Goal: Information Seeking & Learning: Stay updated

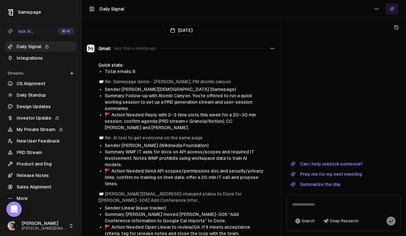
click at [27, 59] on link "Integrations" at bounding box center [40, 58] width 71 height 10
click at [33, 45] on link "Daily Signal" at bounding box center [40, 47] width 71 height 10
click at [376, 10] on html "Samepage Ask AI... ⌘ +K Daily Signal Integrations Streams Create Stream CS Alig…" at bounding box center [203, 118] width 406 height 236
click at [301, 81] on html "Samepage Ask AI... ⌘ +K Daily Signal Integrations Streams Create Stream CS Alig…" at bounding box center [203, 118] width 406 height 236
click at [34, 56] on link "Integrations" at bounding box center [40, 58] width 71 height 10
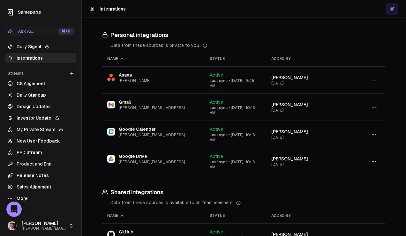
click at [32, 48] on link "Daily Signal" at bounding box center [40, 47] width 71 height 10
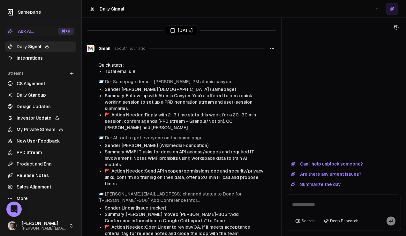
click at [33, 45] on link "Daily Signal" at bounding box center [40, 47] width 71 height 10
click at [329, 186] on button "Summarize the day" at bounding box center [316, 185] width 58 height 8
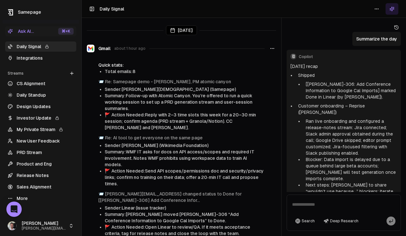
click at [35, 46] on link "Daily Signal" at bounding box center [40, 47] width 71 height 10
click at [31, 58] on link "Integrations" at bounding box center [40, 58] width 71 height 10
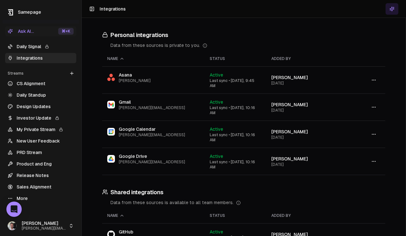
click at [29, 46] on link "Daily Signal" at bounding box center [40, 47] width 71 height 10
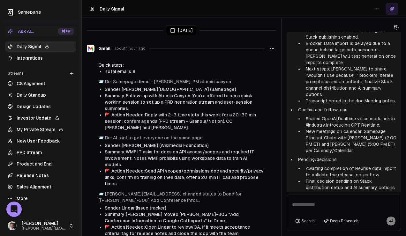
click at [35, 61] on link "Integrations" at bounding box center [40, 58] width 71 height 10
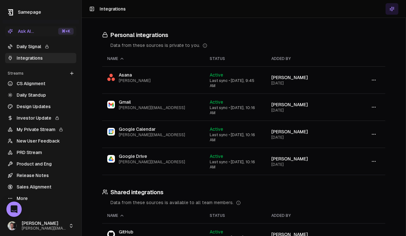
click at [30, 50] on link "Daily Signal" at bounding box center [40, 47] width 71 height 10
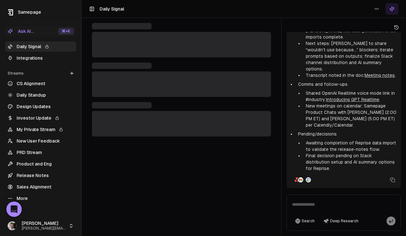
scroll to position [116, 0]
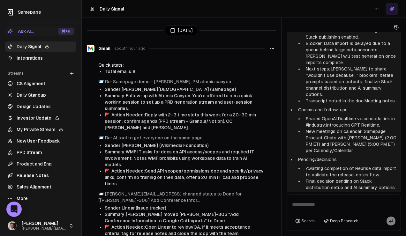
click at [273, 50] on icon "button" at bounding box center [272, 48] width 5 height 5
click at [31, 154] on link "PRD Stream" at bounding box center [40, 153] width 71 height 10
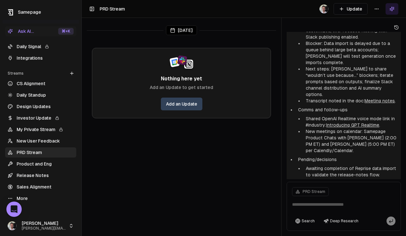
click at [41, 171] on link "Release Notes" at bounding box center [40, 176] width 71 height 10
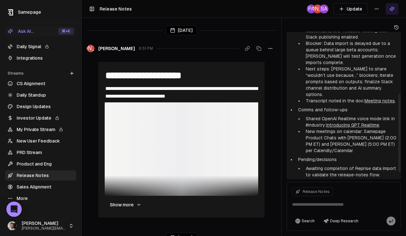
click at [396, 27] on icon at bounding box center [396, 27] width 5 height 5
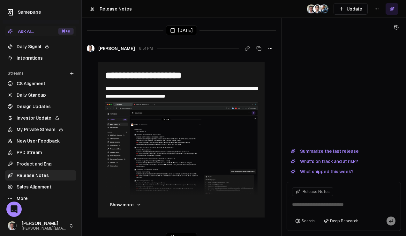
click at [33, 176] on link "Release Notes" at bounding box center [40, 176] width 71 height 10
click at [380, 10] on html "**********" at bounding box center [203, 118] width 406 height 236
click at [32, 95] on html "**********" at bounding box center [203, 118] width 406 height 236
click at [34, 96] on link "Daily Standup" at bounding box center [40, 95] width 71 height 10
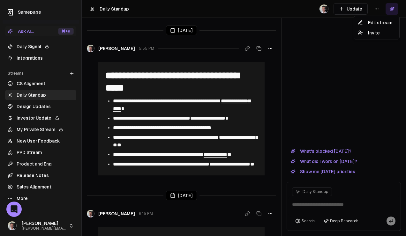
click at [376, 10] on html "**********" at bounding box center [203, 118] width 406 height 236
click at [380, 26] on div "Edit stream" at bounding box center [377, 23] width 43 height 10
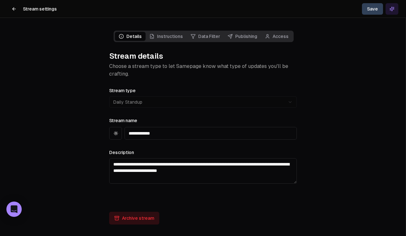
click at [173, 35] on link "Instructions" at bounding box center [166, 36] width 41 height 9
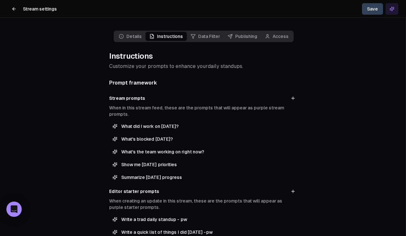
click at [13, 6] on icon at bounding box center [14, 8] width 5 height 5
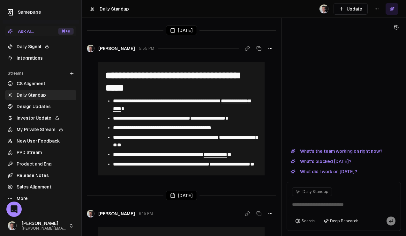
click at [32, 46] on link "Daily Signal" at bounding box center [40, 47] width 71 height 10
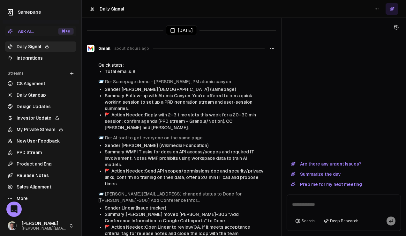
click at [32, 47] on link "Daily Signal" at bounding box center [40, 47] width 71 height 10
click at [346, 164] on button "Are there any urgent issues?" at bounding box center [326, 164] width 79 height 8
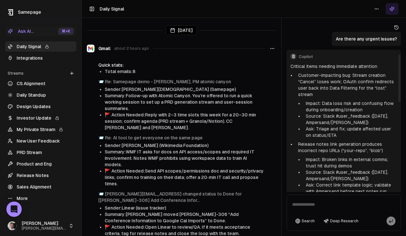
scroll to position [380, 0]
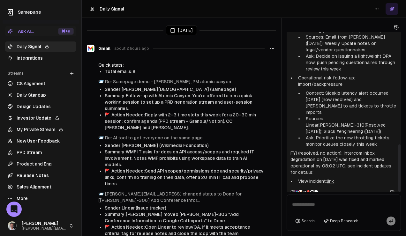
click at [315, 207] on textarea at bounding box center [344, 207] width 111 height 20
type textarea "**********"
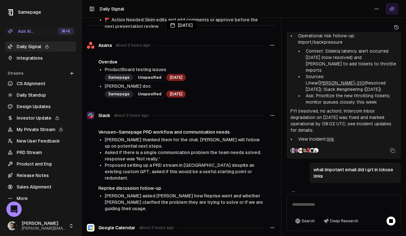
scroll to position [253, 0]
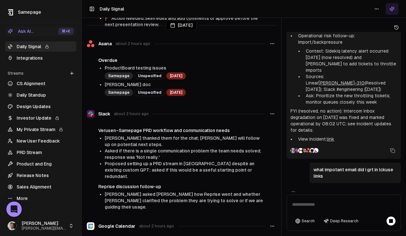
click at [167, 127] on h4 "Verusen–Samepage PRD workflow and communication needs" at bounding box center [181, 130] width 166 height 6
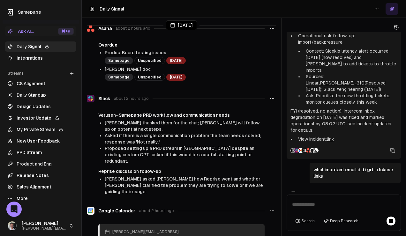
scroll to position [293, 0]
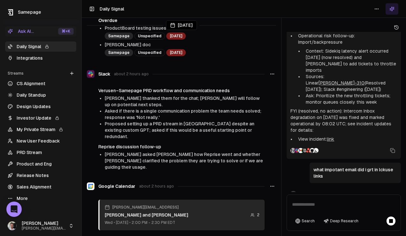
click at [151, 88] on h4 "Verusen–Samepage PRD workflow and communication needs" at bounding box center [181, 91] width 166 height 6
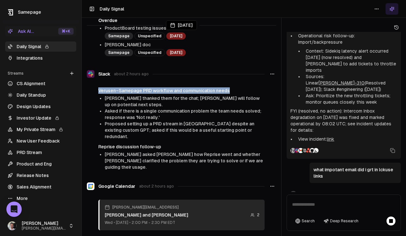
click at [151, 88] on h4 "Verusen–Samepage PRD workflow and communication needs" at bounding box center [181, 91] width 166 height 6
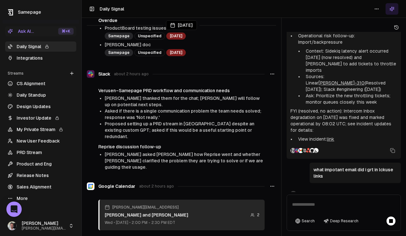
click at [134, 144] on h4 "Reprise discussion follow-up" at bounding box center [181, 147] width 166 height 6
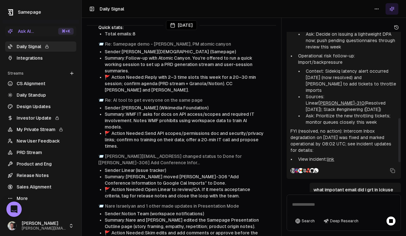
scroll to position [422, 0]
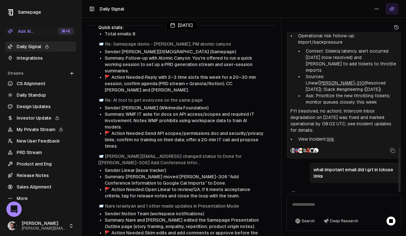
click at [325, 167] on p "what impotant email did i grt in lckuse links" at bounding box center [356, 173] width 84 height 13
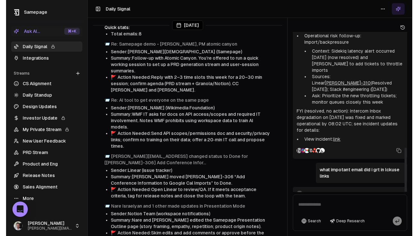
scroll to position [553, 0]
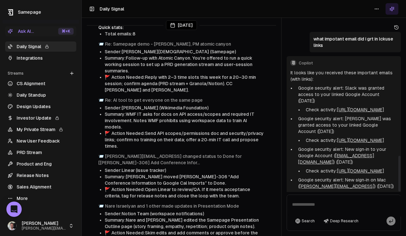
click at [391, 7] on icon at bounding box center [392, 8] width 5 height 5
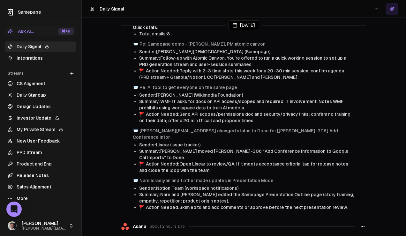
click at [391, 7] on icon at bounding box center [392, 8] width 5 height 5
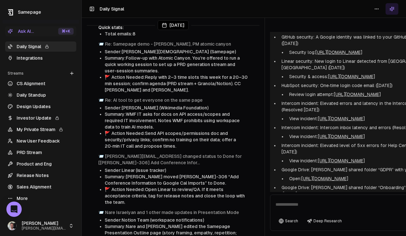
click at [219, 95] on div "Today Gmail about 2 hours ago Quick stats: Total emails: 8 📨 Re: Samepage demo …" at bounding box center [265, 118] width 366 height 236
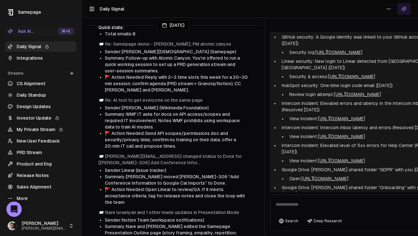
click at [224, 78] on div "Today Gmail about 2 hours ago Quick stats: Total emails: 8 📨 Re: Samepage demo …" at bounding box center [265, 118] width 366 height 236
click at [404, 9] on icon at bounding box center [404, 8] width 5 height 5
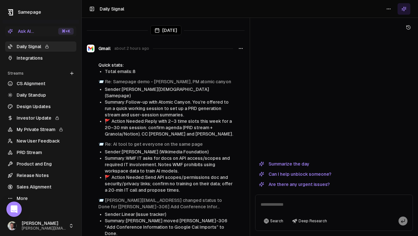
click at [303, 186] on button "Are there any urgent issues?" at bounding box center [294, 185] width 79 height 8
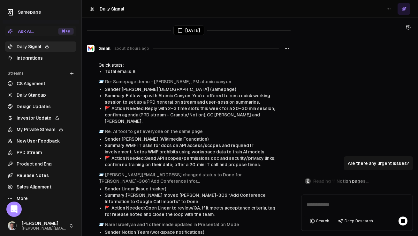
click at [296, 124] on div at bounding box center [296, 118] width 0 height 236
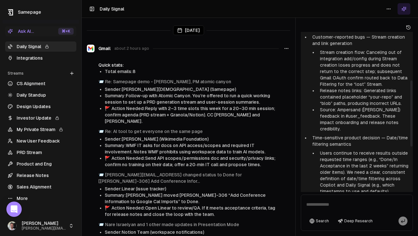
scroll to position [227, 0]
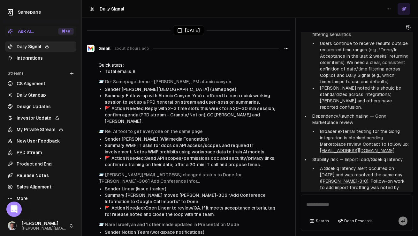
click at [27, 58] on link "Integrations" at bounding box center [40, 58] width 71 height 10
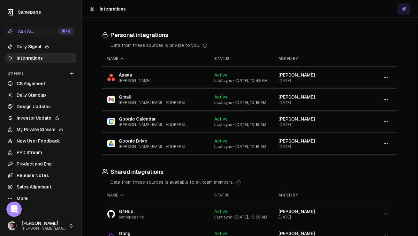
scroll to position [336, 0]
click at [29, 45] on link "Daily Signal" at bounding box center [40, 47] width 71 height 10
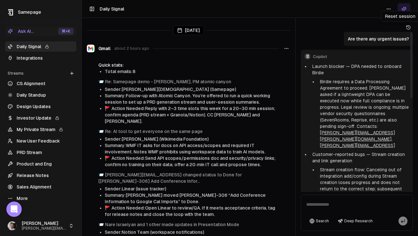
click at [410, 27] on icon at bounding box center [408, 27] width 5 height 5
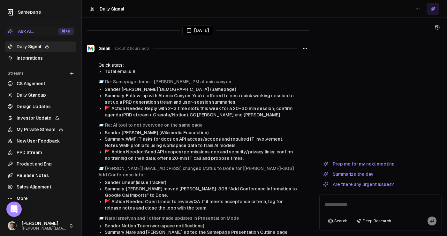
click at [21, 57] on link "Integrations" at bounding box center [40, 58] width 71 height 10
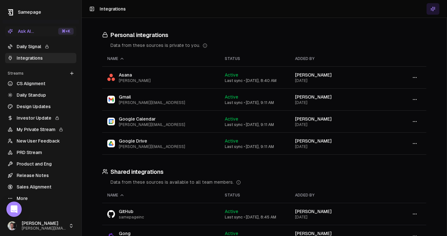
click at [32, 44] on link "Daily Signal" at bounding box center [40, 47] width 71 height 10
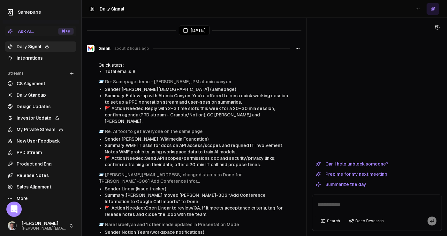
click at [420, 9] on html "Samepage Ask AI... ⌘ +K Daily Signal Integrations Streams Create Stream CS Alig…" at bounding box center [223, 118] width 447 height 236
click at [362, 27] on html "Samepage Ask AI... ⌘ +K Daily Signal Integrations Streams Create Stream CS Alig…" at bounding box center [223, 118] width 447 height 236
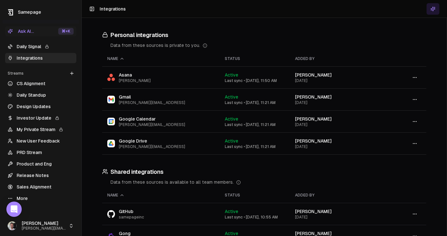
click at [30, 49] on link "Daily Signal" at bounding box center [40, 47] width 71 height 10
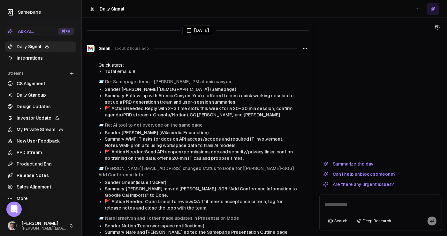
click at [357, 163] on button "Summarize the day" at bounding box center [349, 164] width 58 height 8
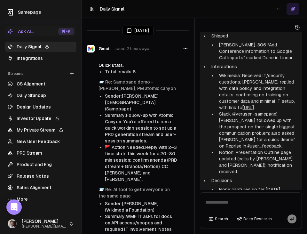
click at [156, 102] on div "Today Gmail about 2 hours ago Quick stats: Total emails: 8 📨 Re: Samepage demo …" at bounding box center [194, 117] width 225 height 234
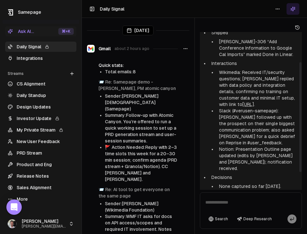
scroll to position [68, 0]
